Goal: Task Accomplishment & Management: Manage account settings

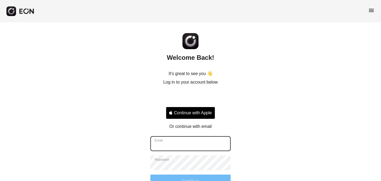
type input "**********"
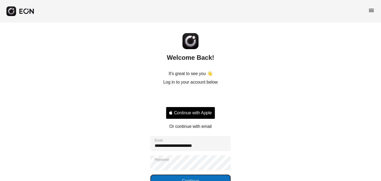
click at [187, 172] on button "Continue" at bounding box center [190, 181] width 80 height 13
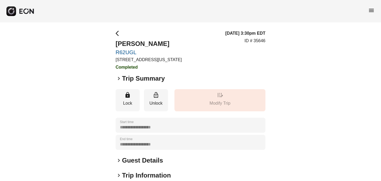
click at [370, 10] on span "menu" at bounding box center [371, 10] width 6 height 6
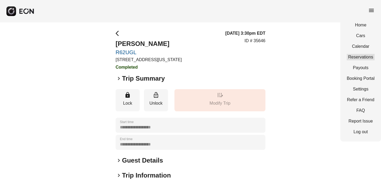
click at [359, 56] on link "Reservations" at bounding box center [360, 57] width 28 height 6
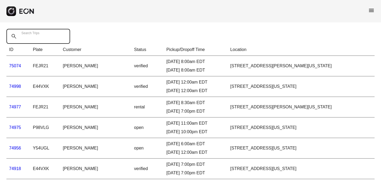
click at [28, 40] on Trips "Search Trips" at bounding box center [38, 36] width 64 height 15
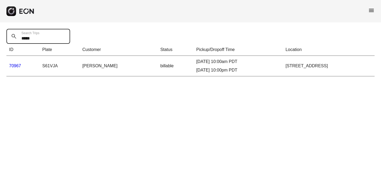
type Trips "*****"
click at [16, 66] on link "70967" at bounding box center [15, 66] width 12 height 5
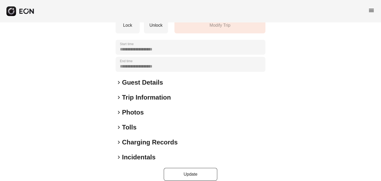
scroll to position [85, 0]
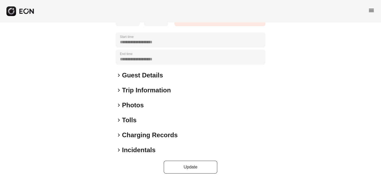
click at [118, 151] on span "keyboard_arrow_right" at bounding box center [118, 150] width 6 height 6
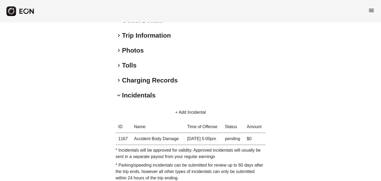
scroll to position [140, 0]
click at [370, 10] on span "menu" at bounding box center [371, 10] width 6 height 6
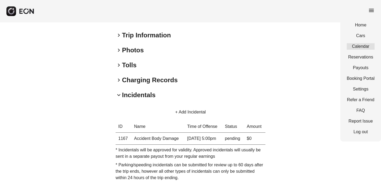
click at [357, 45] on link "Calendar" at bounding box center [360, 46] width 28 height 6
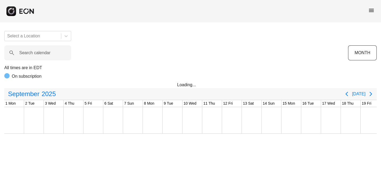
scroll to position [0, 221]
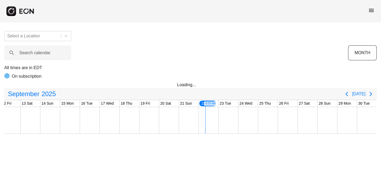
click at [371, 9] on span "menu" at bounding box center [371, 10] width 6 height 6
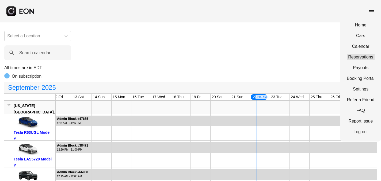
click at [367, 56] on link "Reservations" at bounding box center [360, 57] width 28 height 6
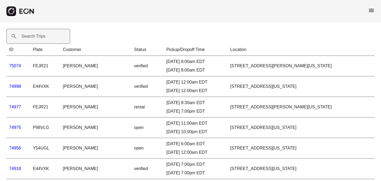
click at [30, 37] on label "Search Trips" at bounding box center [33, 36] width 24 height 6
click at [30, 37] on Trips "Search Trips" at bounding box center [38, 36] width 64 height 15
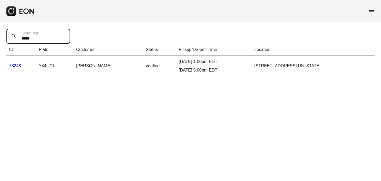
type Trips "*****"
click at [14, 67] on link "73248" at bounding box center [15, 66] width 12 height 5
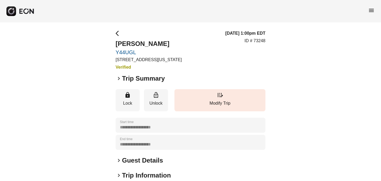
click at [118, 78] on span "keyboard_arrow_right" at bounding box center [118, 78] width 6 height 6
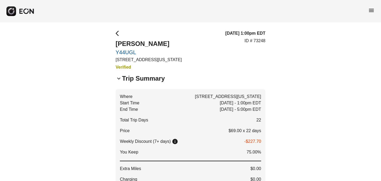
click at [116, 31] on span "arrow_back_ios" at bounding box center [118, 33] width 6 height 6
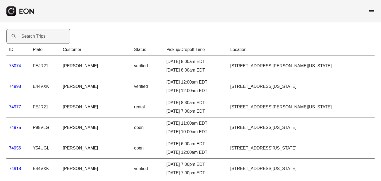
click at [34, 37] on label "Search Trips" at bounding box center [33, 36] width 24 height 6
click at [34, 37] on Trips "Search Trips" at bounding box center [38, 36] width 64 height 15
type Trips "*****"
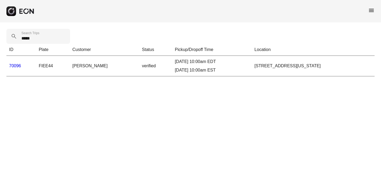
click at [16, 66] on link "70096" at bounding box center [15, 66] width 12 height 5
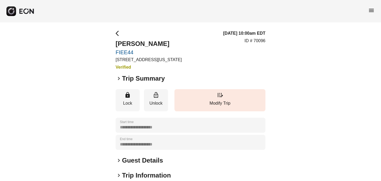
click at [118, 78] on span "keyboard_arrow_right" at bounding box center [118, 78] width 6 height 6
